Goal: Information Seeking & Learning: Learn about a topic

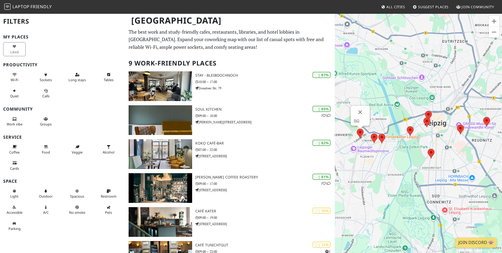
click at [359, 132] on img at bounding box center [360, 133] width 7 height 10
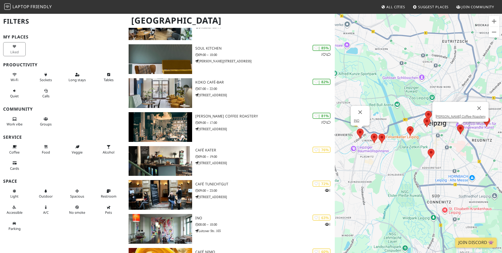
scroll to position [52, 0]
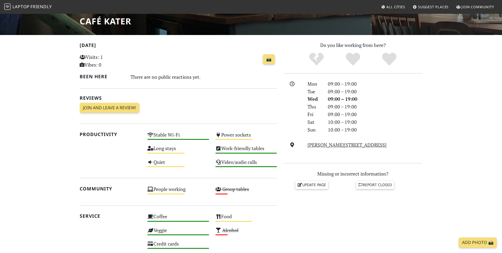
scroll to position [89, 0]
